Goal: Information Seeking & Learning: Check status

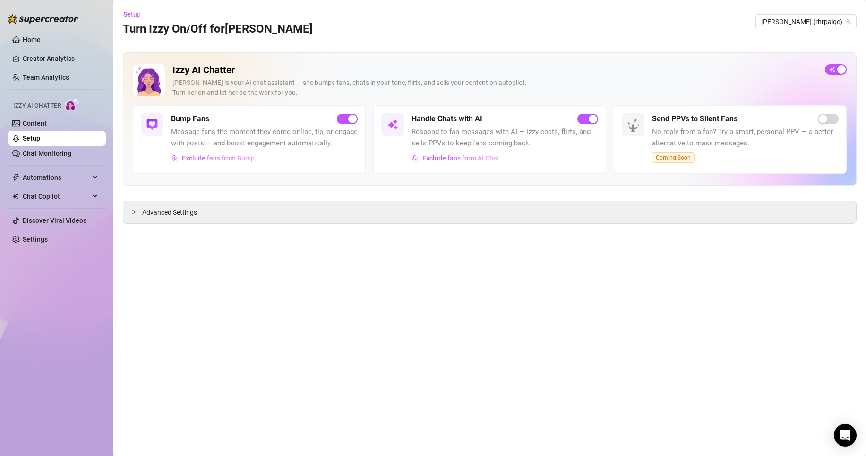
click at [69, 81] on link "Team Analytics" at bounding box center [46, 78] width 46 height 8
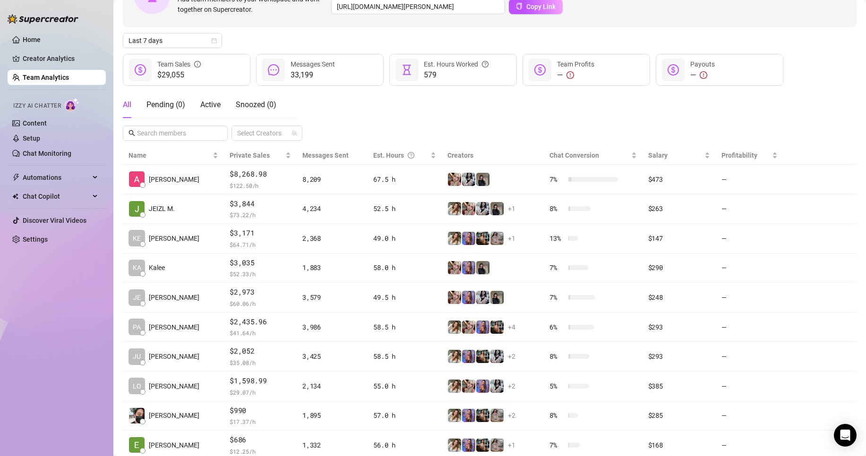
scroll to position [138, 0]
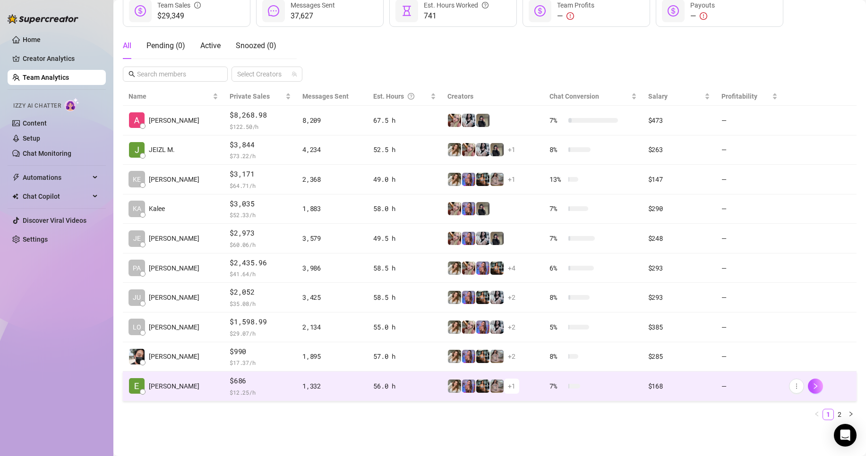
click at [246, 380] on span "$686" at bounding box center [260, 381] width 61 height 11
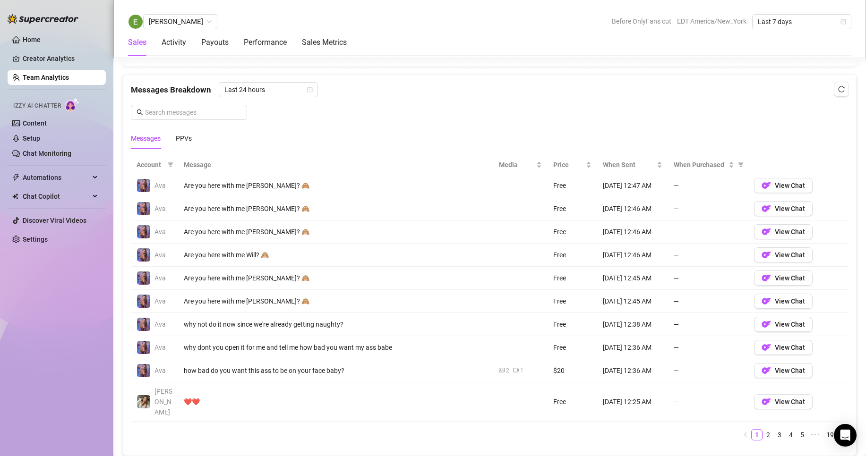
scroll to position [617, 0]
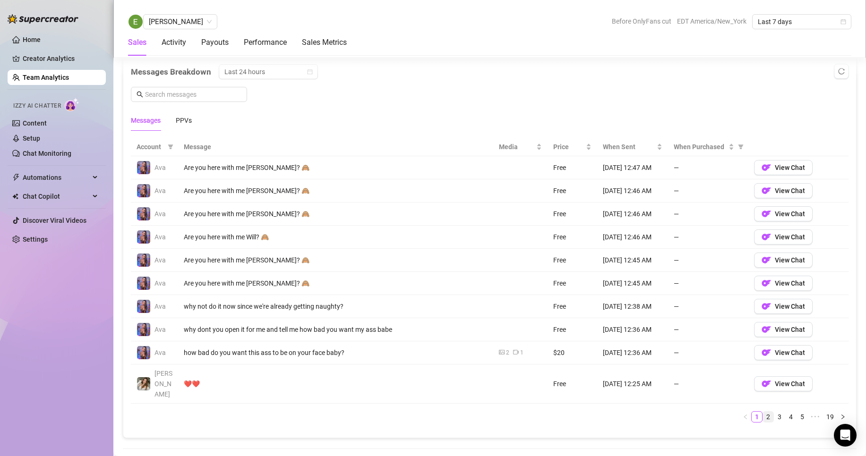
click at [763, 412] on link "2" at bounding box center [768, 417] width 10 height 10
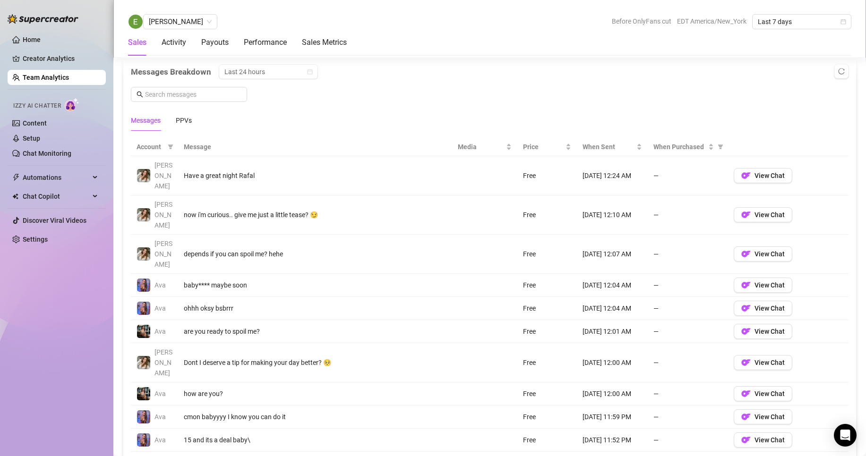
click at [774, 456] on link "3" at bounding box center [779, 465] width 10 height 10
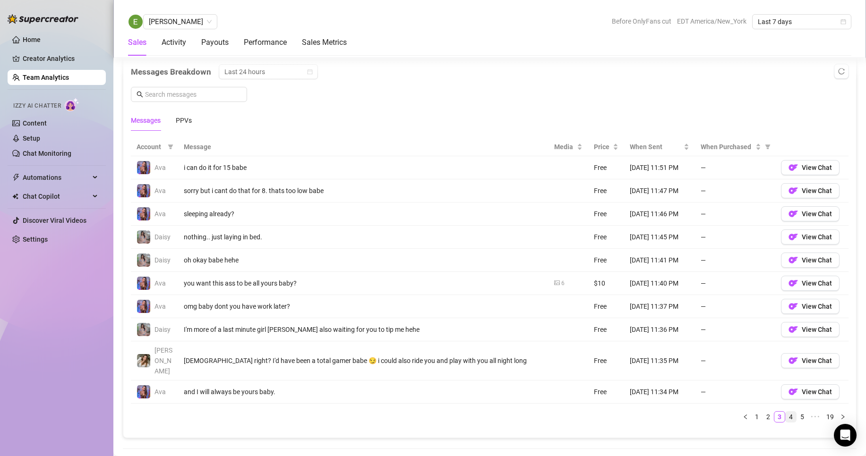
click at [786, 412] on link "4" at bounding box center [791, 417] width 10 height 10
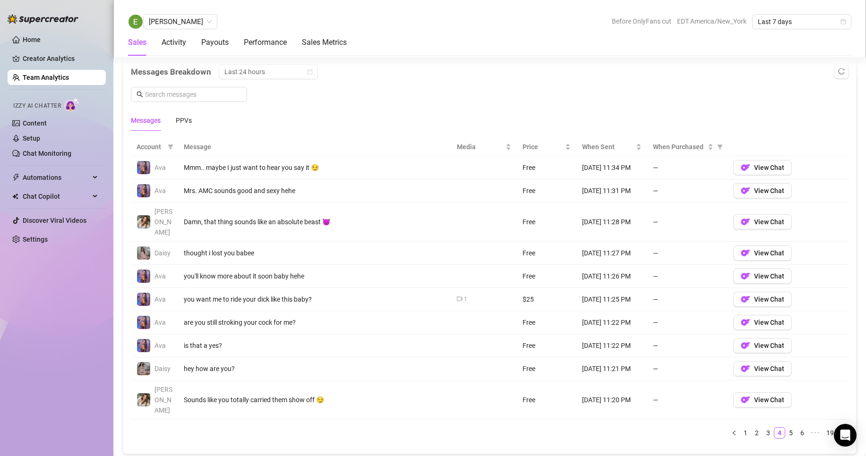
click at [37, 77] on link "Team Analytics" at bounding box center [46, 78] width 46 height 8
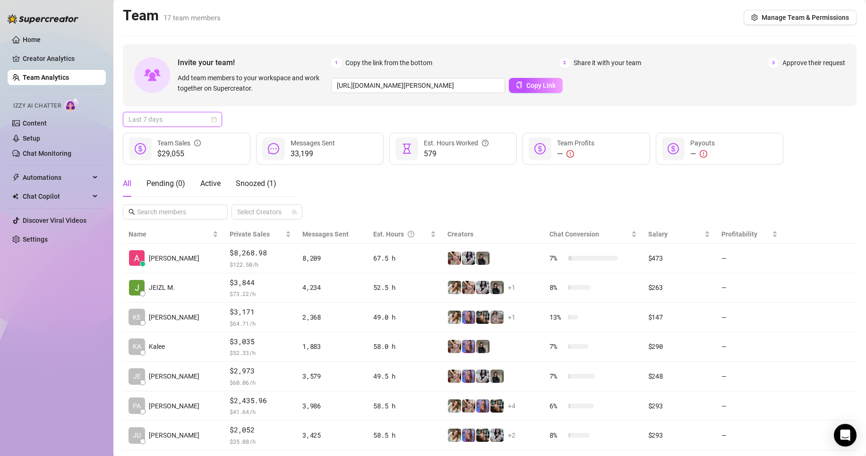
click at [157, 200] on div "All Pending ( 0 ) Active Snoozed ( 1 )" at bounding box center [210, 188] width 174 height 34
click at [185, 126] on span "Last 7 days" at bounding box center [172, 119] width 88 height 14
click at [187, 196] on div "Custom date" at bounding box center [172, 199] width 84 height 10
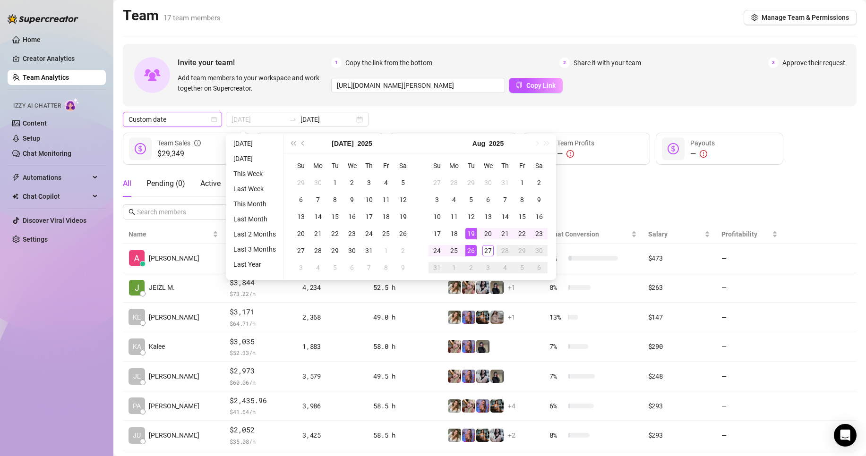
type input "[DATE]"
click at [467, 231] on div "19" at bounding box center [470, 233] width 11 height 11
type input "[DATE]"
click at [454, 247] on div "25" at bounding box center [453, 250] width 11 height 11
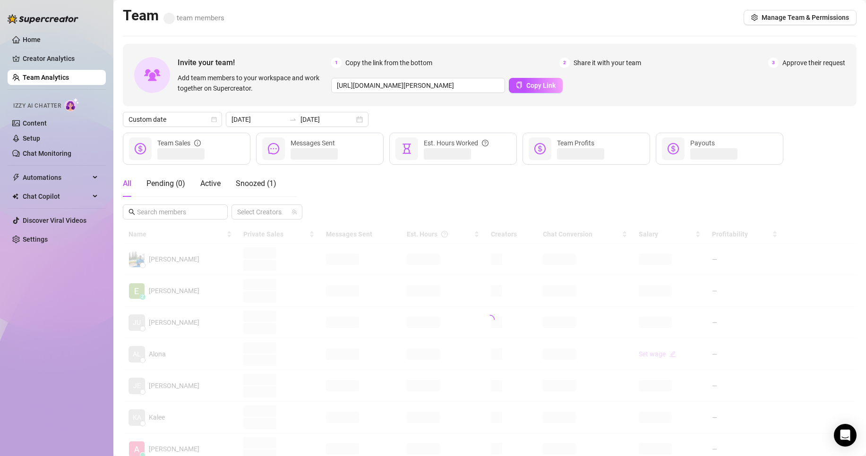
click at [55, 334] on div "Home Creator Analytics Team Analytics Izzy AI Chatter Content Setup Chat Monito…" at bounding box center [57, 224] width 98 height 448
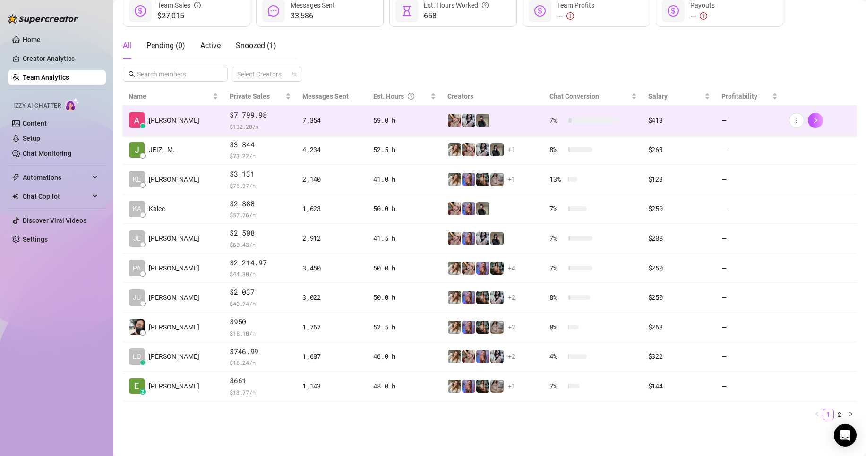
scroll to position [59, 0]
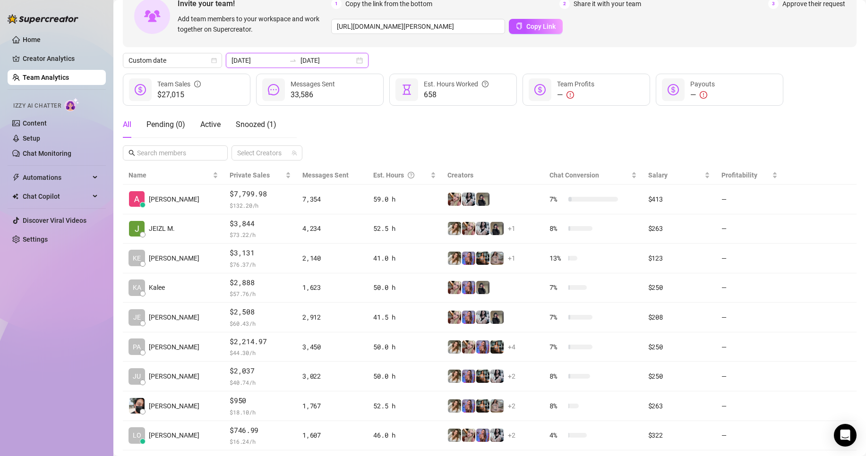
click at [272, 62] on input "[DATE]" at bounding box center [258, 60] width 54 height 10
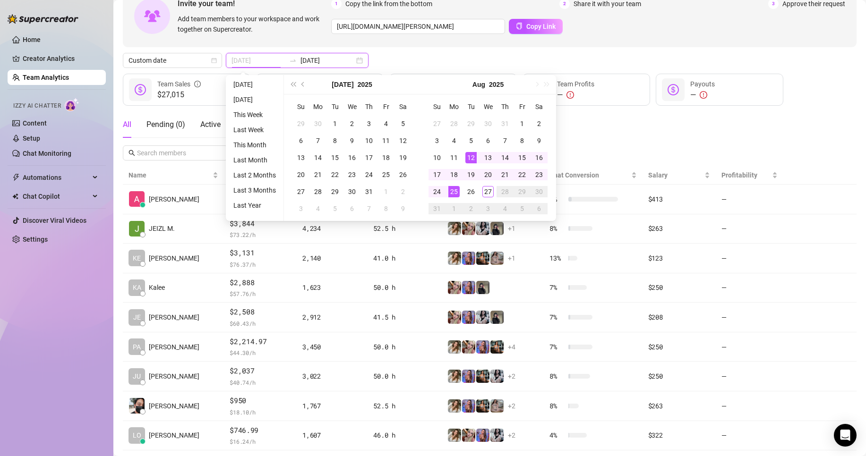
type input "[DATE]"
click at [476, 160] on div "12" at bounding box center [470, 157] width 11 height 11
type input "[DATE]"
click at [459, 172] on div "18" at bounding box center [453, 174] width 11 height 11
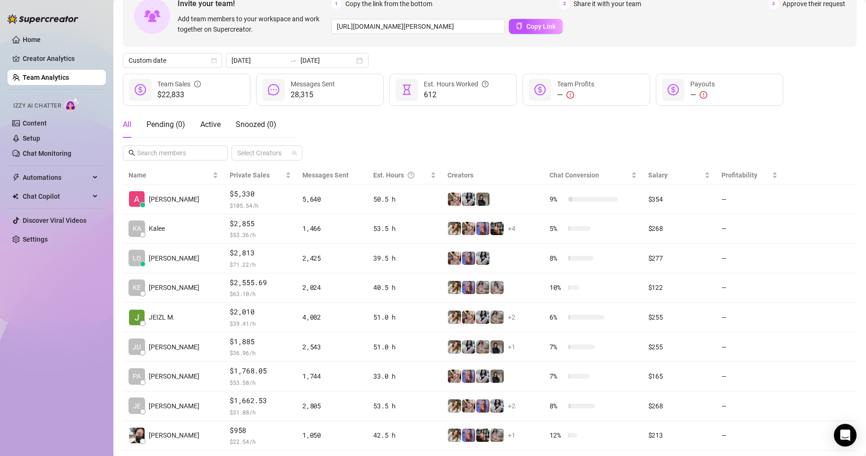
scroll to position [138, 0]
